Goal: Information Seeking & Learning: Check status

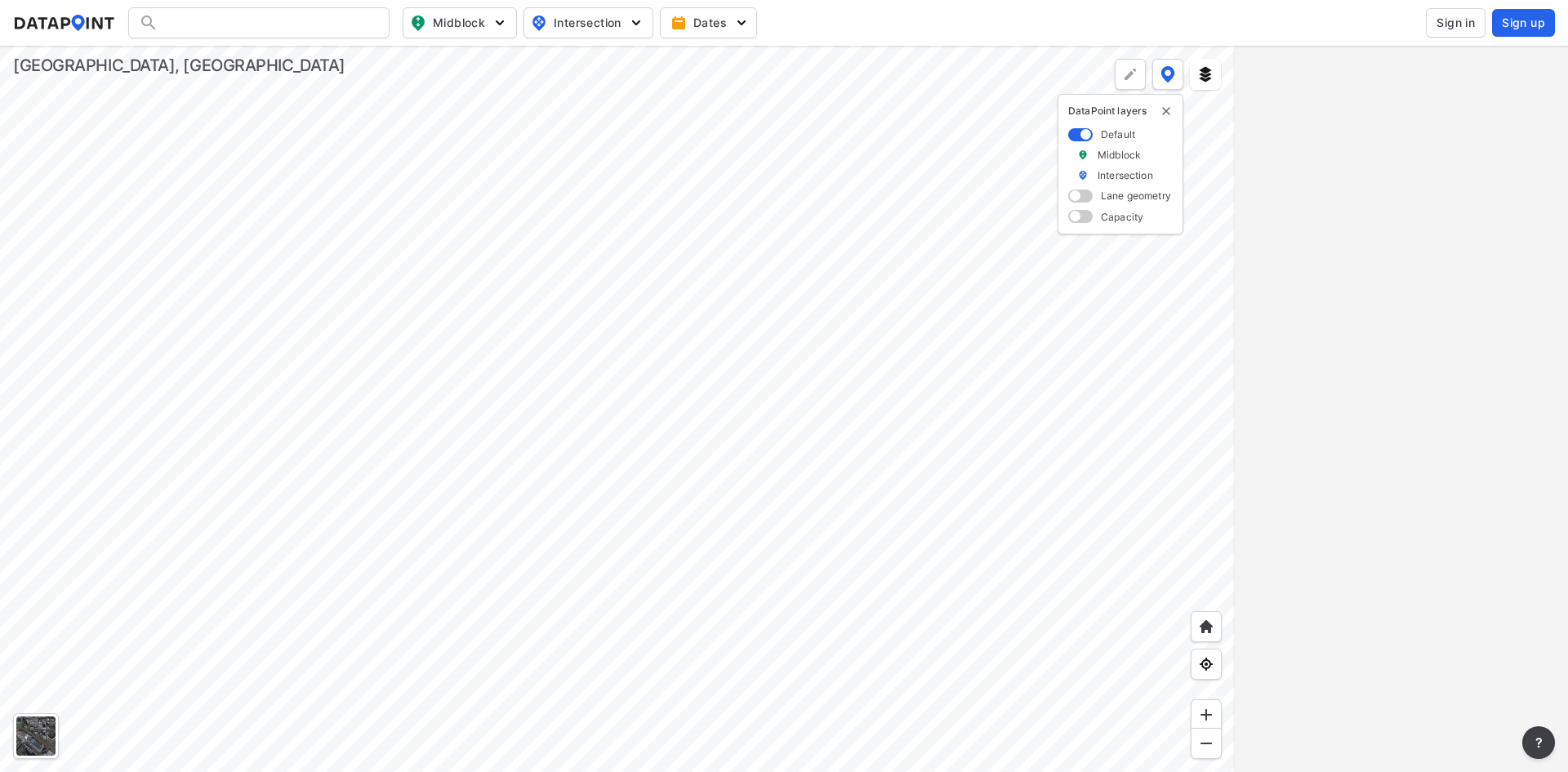
click at [332, 339] on div at bounding box center [617, 408] width 1235 height 726
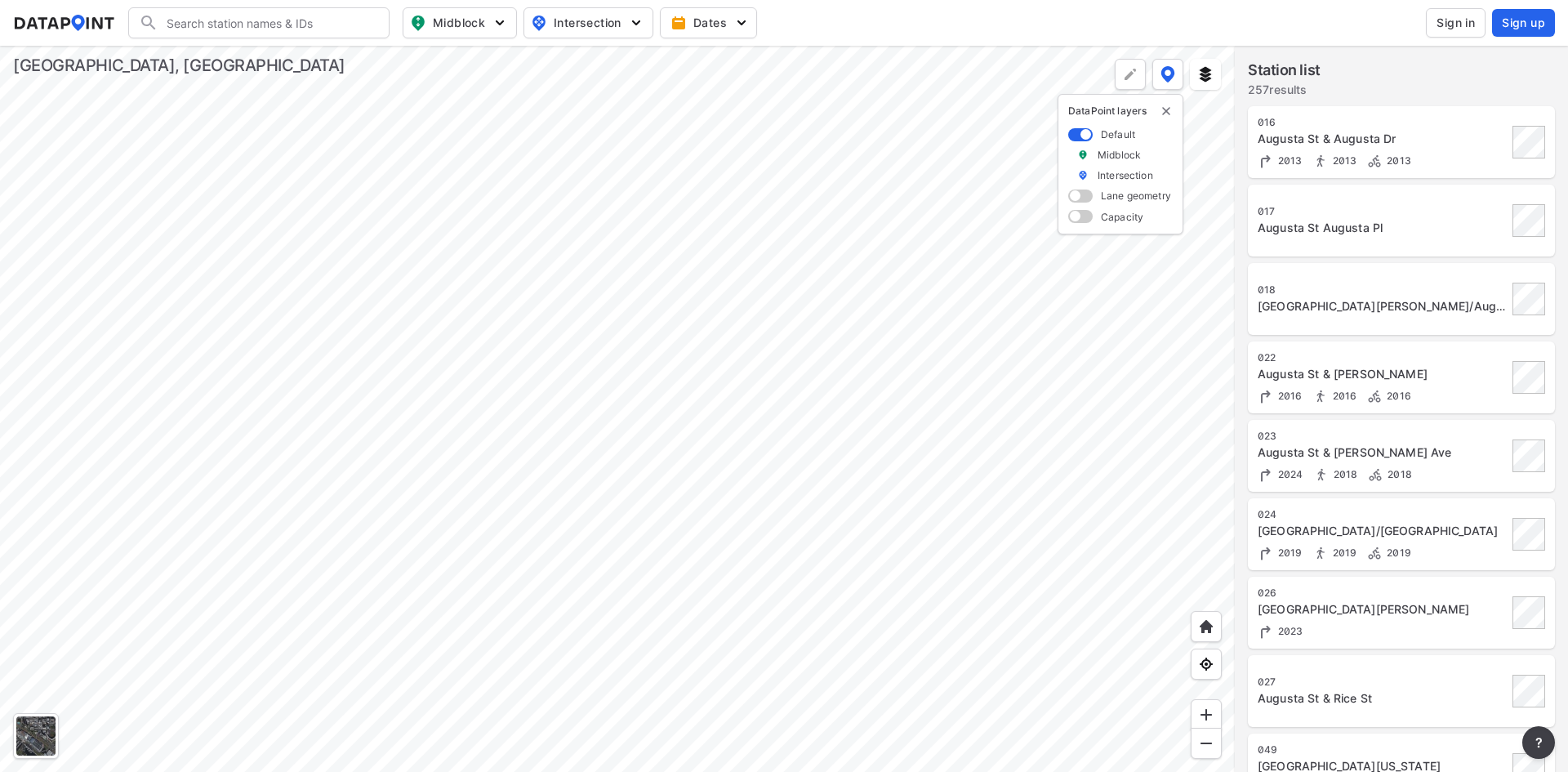
click at [592, 503] on div at bounding box center [617, 408] width 1235 height 726
click at [663, 564] on div at bounding box center [617, 408] width 1235 height 726
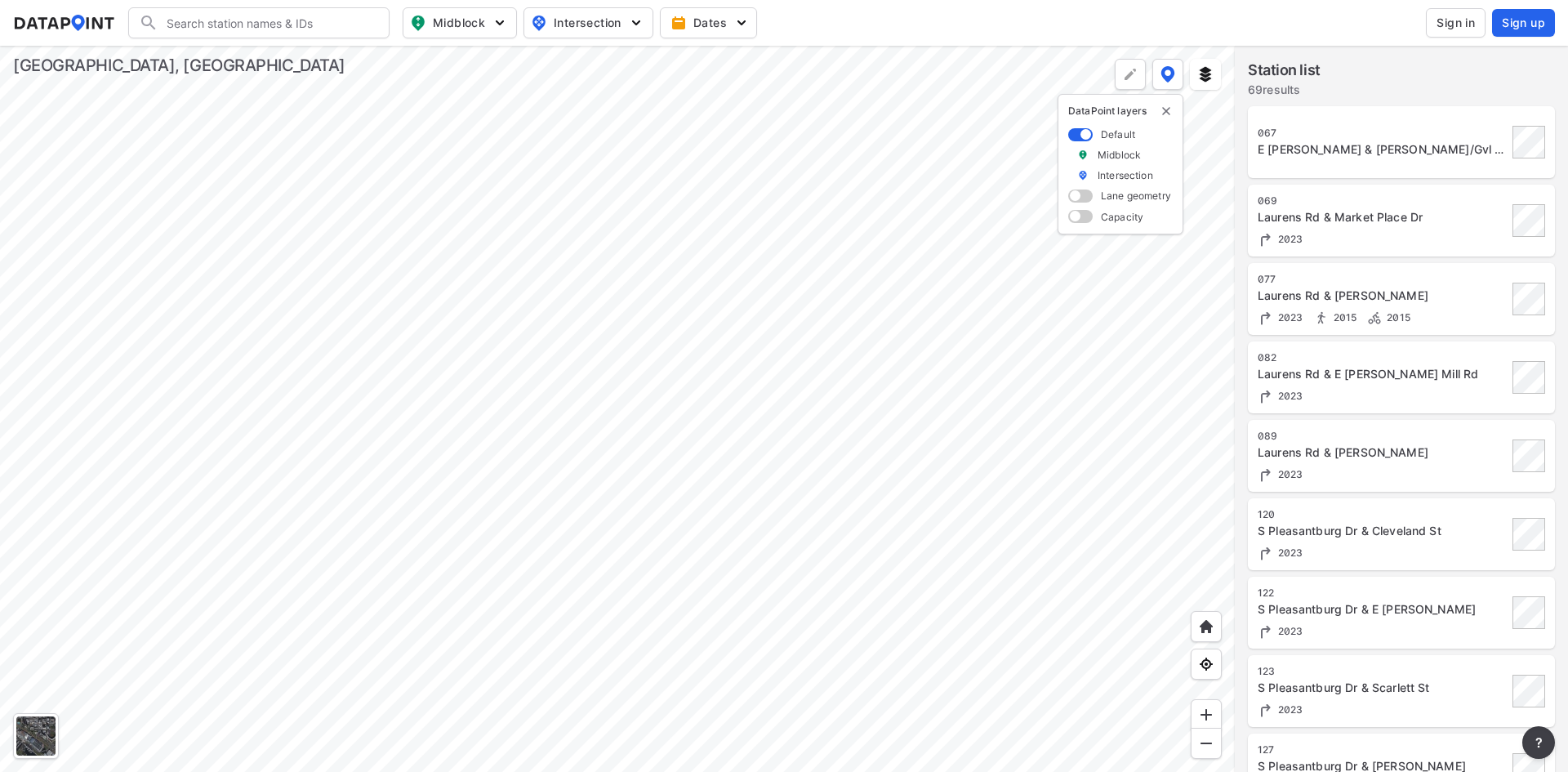
click at [432, 400] on div at bounding box center [617, 408] width 1235 height 726
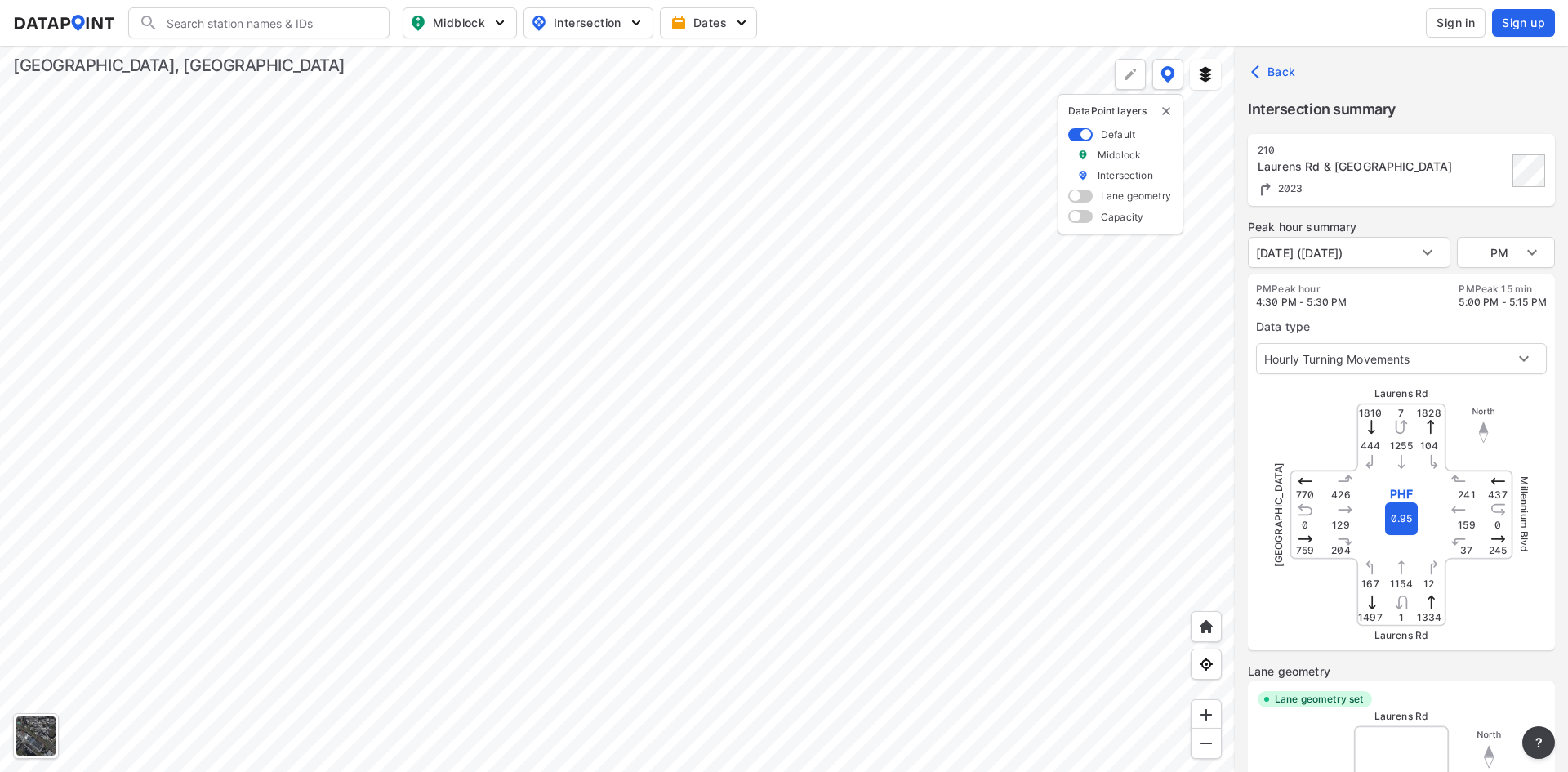
type input "3272"
click at [1403, 266] on body "Search Please enter a search term. Midblock Intersection Dates Sign in Sign up …" at bounding box center [784, 386] width 1568 height 772
click at [1468, 250] on div at bounding box center [784, 386] width 1568 height 772
click at [1530, 255] on body "Search Please enter a search term. Midblock Intersection Dates Sign in Sign up …" at bounding box center [784, 386] width 1568 height 772
click at [1493, 186] on li "AM" at bounding box center [1506, 190] width 98 height 31
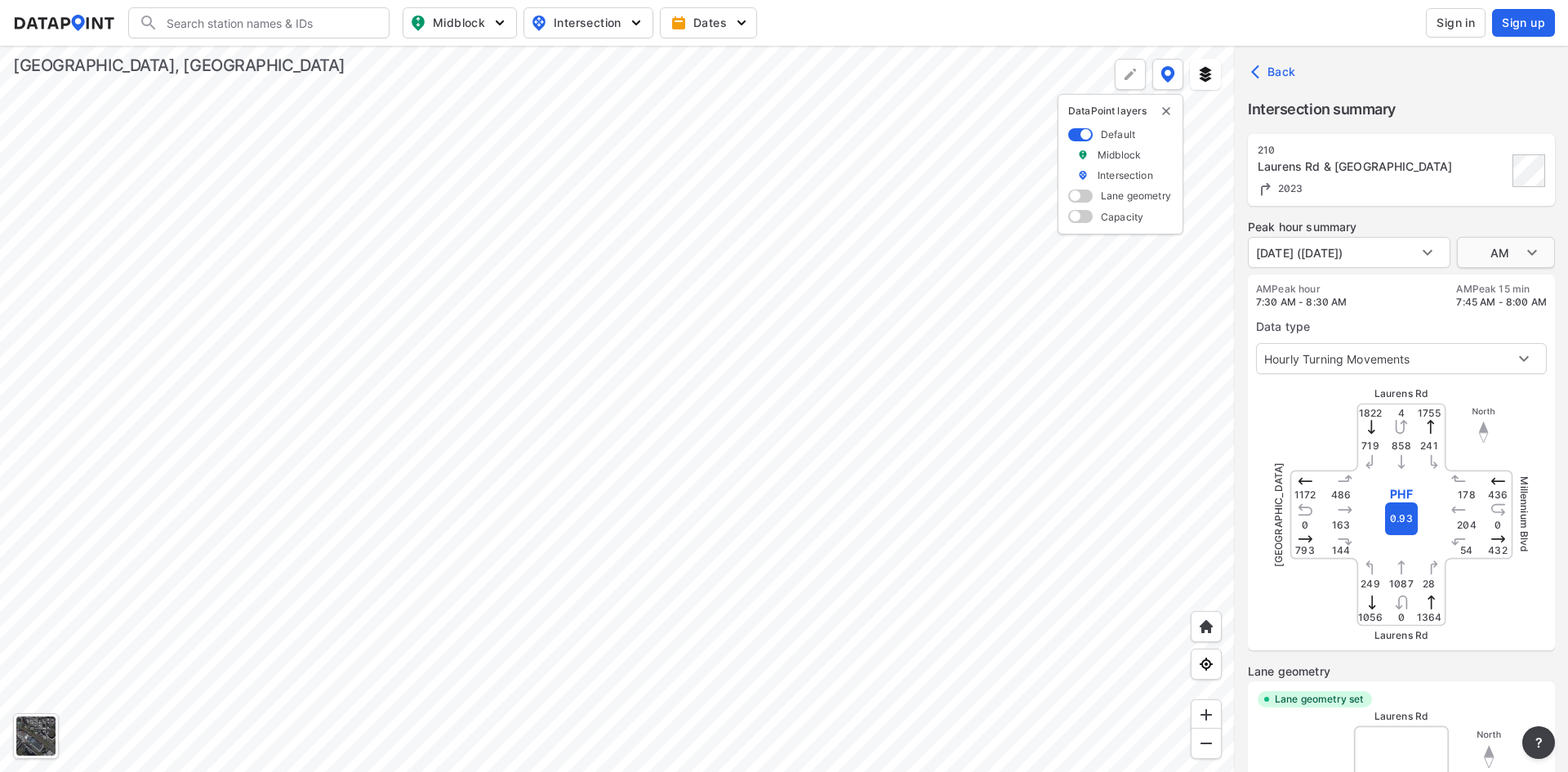
click at [1485, 244] on body "Search Please enter a search term. Midblock Intersection Dates Sign in Sign up …" at bounding box center [784, 386] width 1568 height 772
click at [1487, 276] on li "MID" at bounding box center [1506, 283] width 98 height 31
click at [1521, 242] on body "Search Please enter a search term. Midblock Intersection Dates Sign in Sign up …" at bounding box center [784, 386] width 1568 height 772
click at [1501, 284] on li "PM" at bounding box center [1506, 283] width 98 height 31
click at [1477, 249] on body "Search Please enter a search term. Midblock Intersection Dates Sign in Sign up …" at bounding box center [784, 386] width 1568 height 772
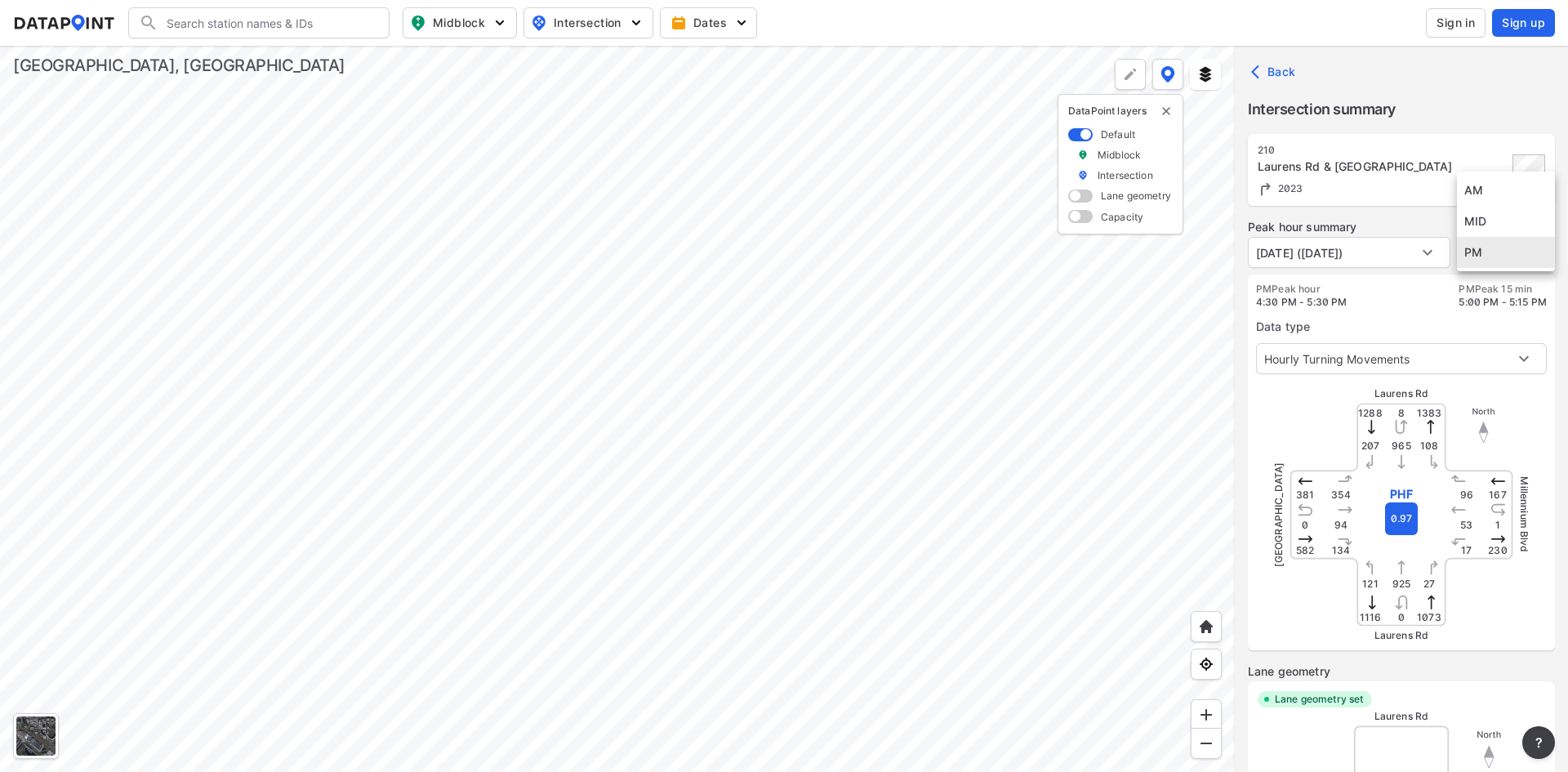
click at [1493, 218] on li "MID" at bounding box center [1506, 221] width 98 height 31
click at [1495, 249] on body "Search Please enter a search term. Midblock Intersection Dates Sign in Sign up …" at bounding box center [784, 386] width 1568 height 772
click at [1478, 287] on li "PM" at bounding box center [1506, 283] width 98 height 31
type input "PM"
click at [1382, 318] on div "Data type Hourly Turning Movements 0" at bounding box center [1401, 341] width 291 height 65
